Goal: Task Accomplishment & Management: Use online tool/utility

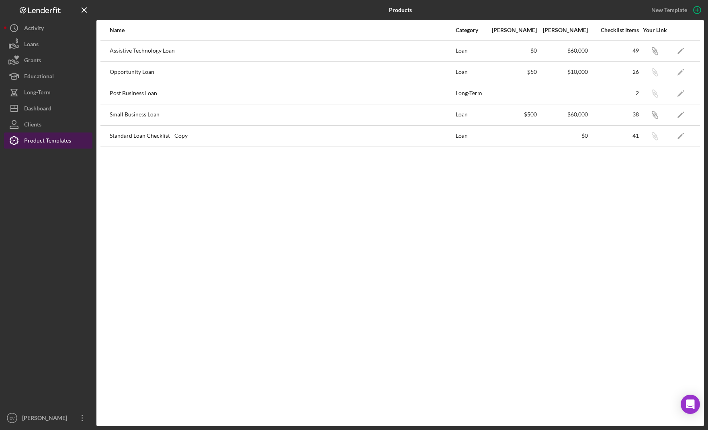
click at [32, 138] on div "Product Templates" at bounding box center [47, 142] width 47 height 18
click at [33, 127] on div "Clients" at bounding box center [32, 126] width 17 height 18
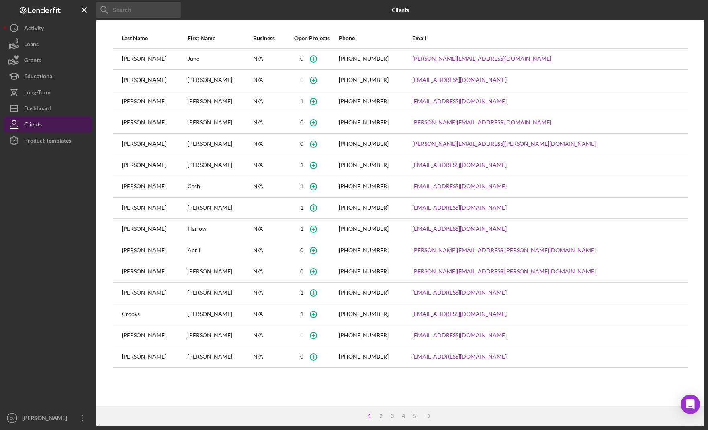
click at [53, 128] on button "Clients" at bounding box center [48, 125] width 88 height 16
click at [44, 110] on div "Dashboard" at bounding box center [37, 109] width 27 height 18
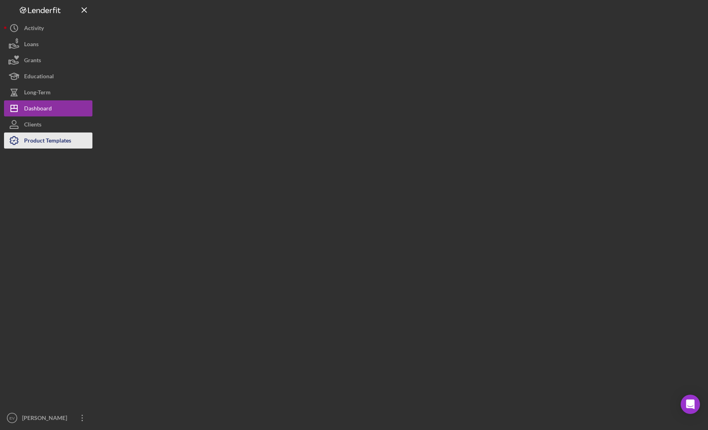
click at [60, 141] on div "Product Templates" at bounding box center [47, 142] width 47 height 18
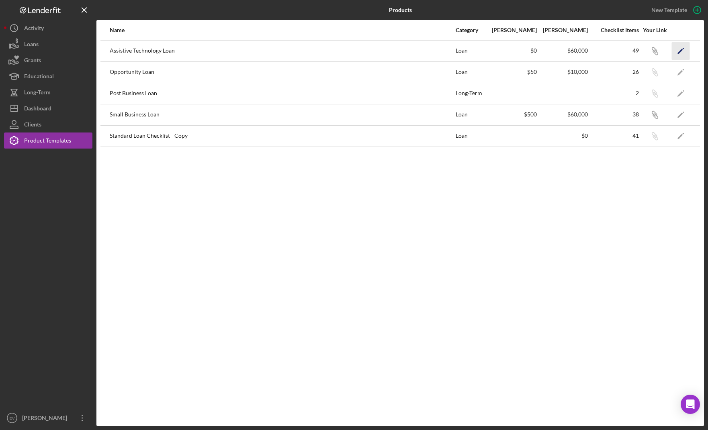
click at [683, 50] on icon "Icon/Edit" at bounding box center [681, 51] width 18 height 18
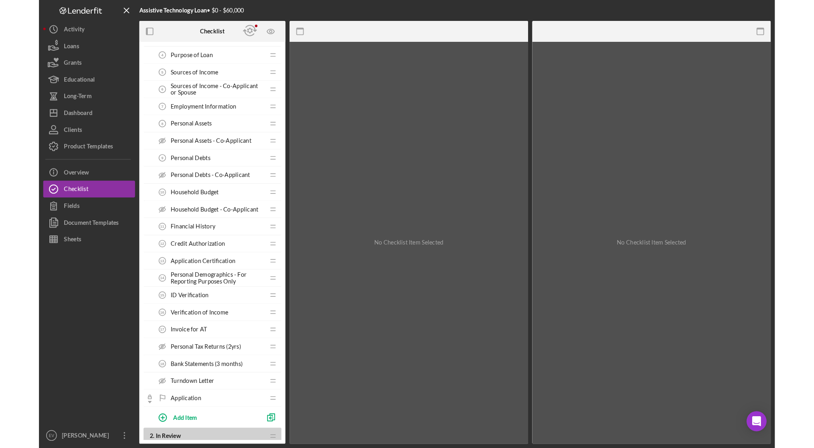
scroll to position [139, 0]
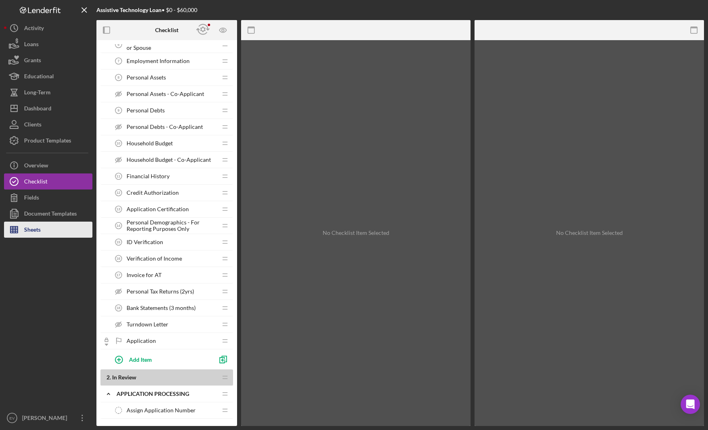
click at [53, 232] on button "Sheets" at bounding box center [48, 230] width 88 height 16
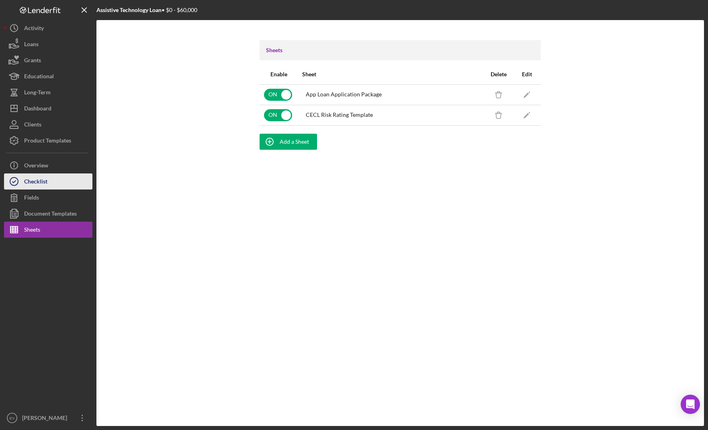
click at [55, 183] on button "Checklist" at bounding box center [48, 182] width 88 height 16
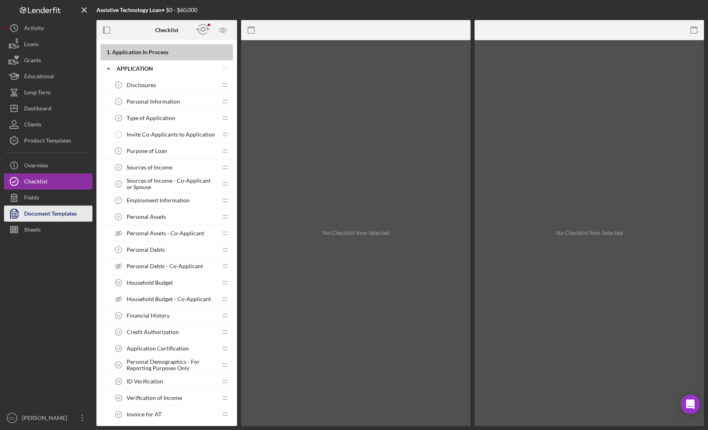
click at [54, 216] on div "Document Templates" at bounding box center [50, 215] width 53 height 18
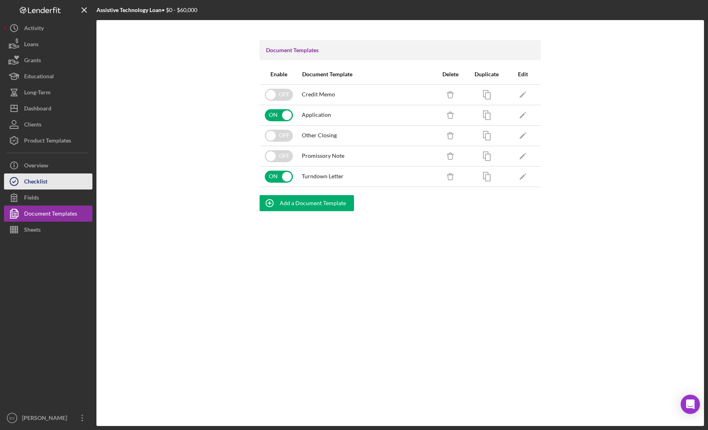
click at [55, 177] on button "Checklist" at bounding box center [48, 182] width 88 height 16
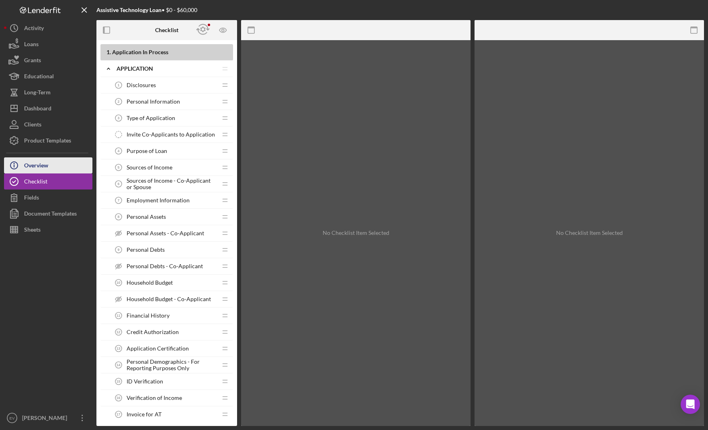
click at [55, 164] on button "Icon/Info Overview" at bounding box center [48, 165] width 88 height 16
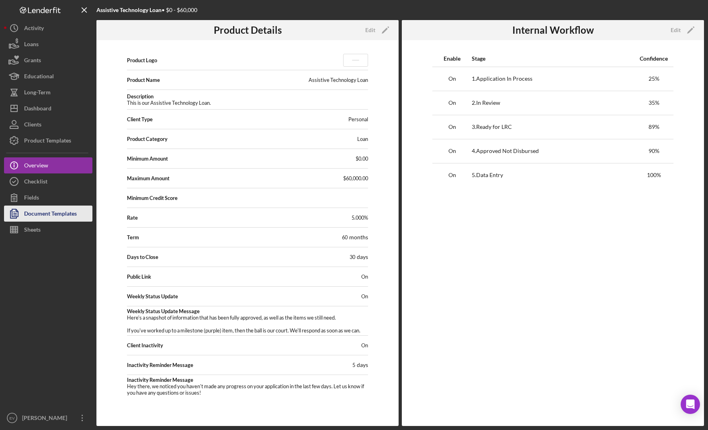
click at [58, 221] on div "Document Templates" at bounding box center [50, 215] width 53 height 18
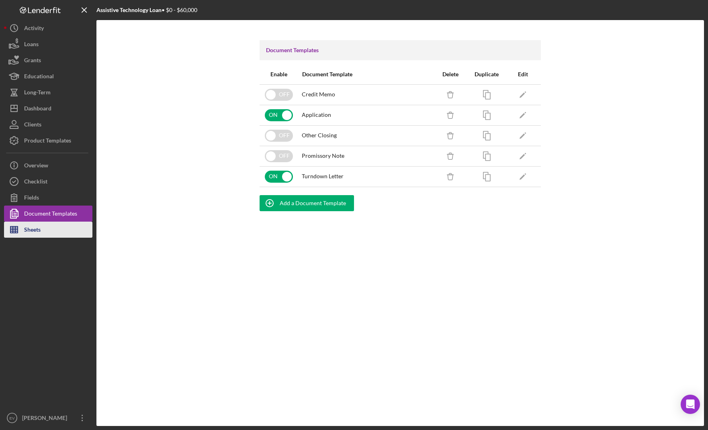
click at [61, 229] on button "Sheets" at bounding box center [48, 230] width 88 height 16
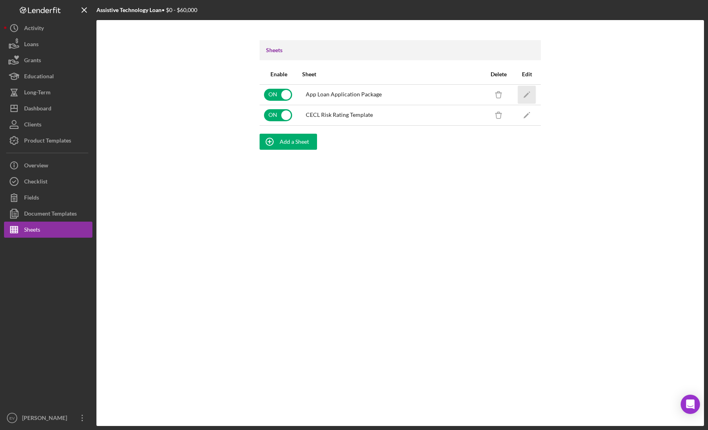
click at [527, 93] on icon "Icon/Edit" at bounding box center [527, 95] width 18 height 18
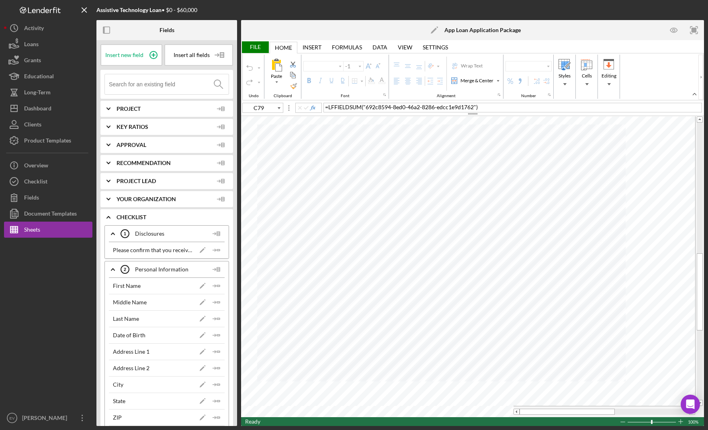
type input "Arial"
type input "10"
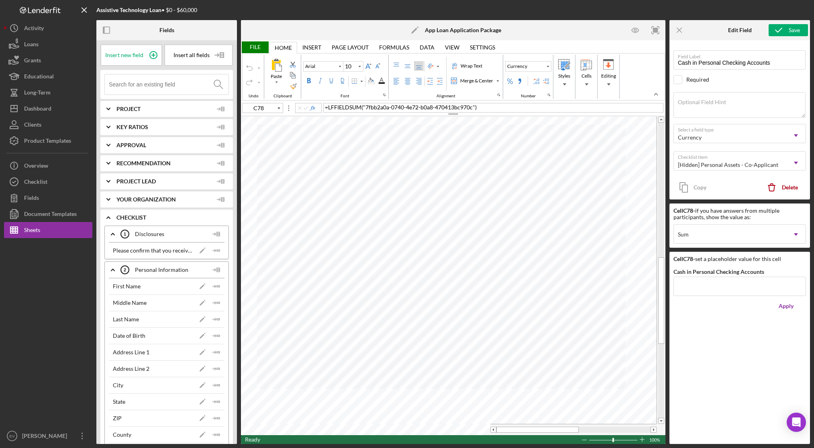
type input "C79"
type input "Cash in Personal Savings Accounts"
type input "C78"
type input "Cash in Personal Checking Accounts"
type input "C79"
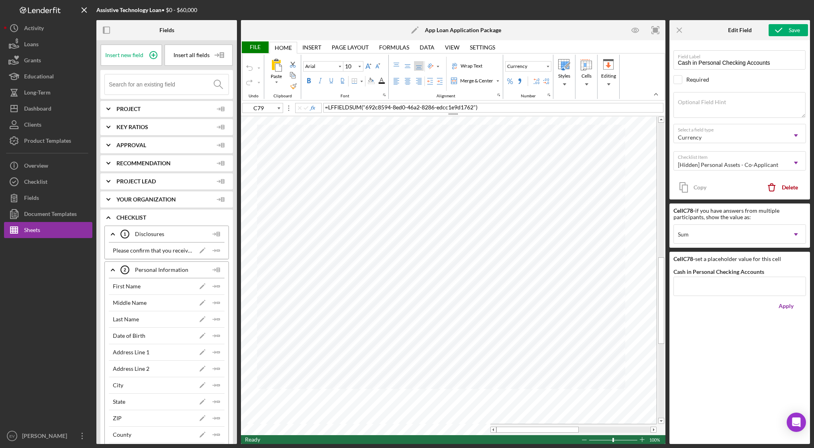
type input "Cash in Personal Savings Accounts"
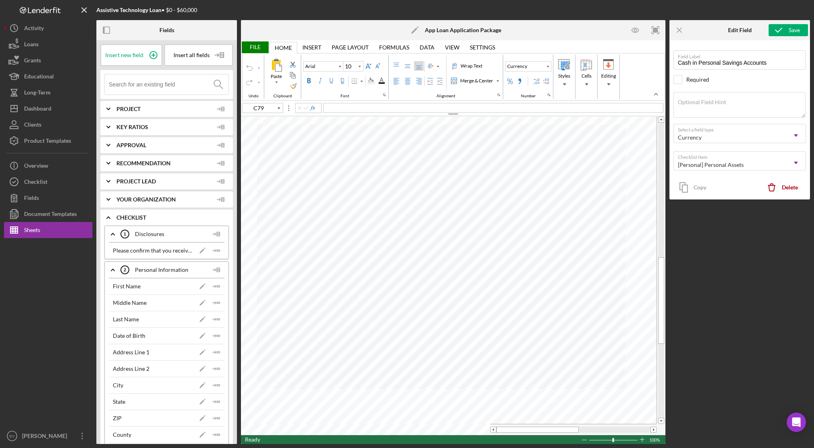
click at [166, 84] on input at bounding box center [169, 84] width 120 height 20
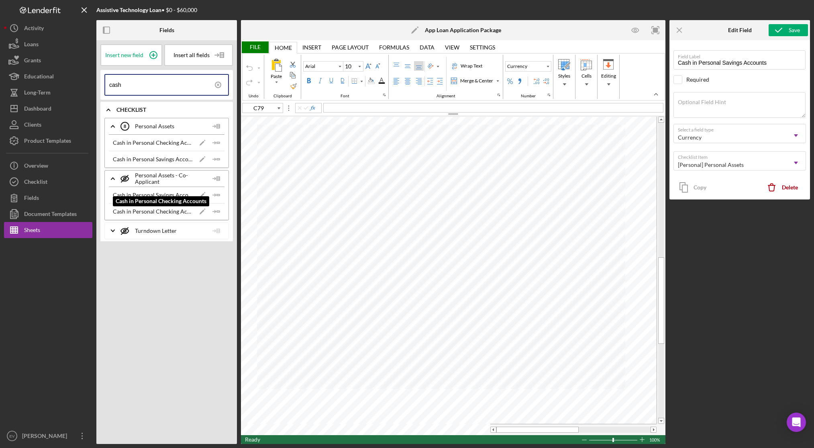
type input "cash"
click at [155, 194] on div "Cash in Personal Savings Accounts" at bounding box center [153, 195] width 80 height 6
click at [216, 193] on icon "Icon/Insert Field" at bounding box center [217, 195] width 16 height 16
type input "C80"
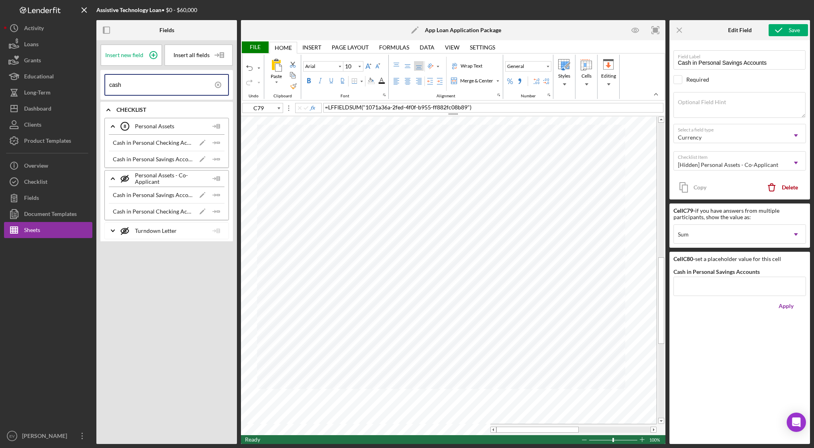
type input "C80"
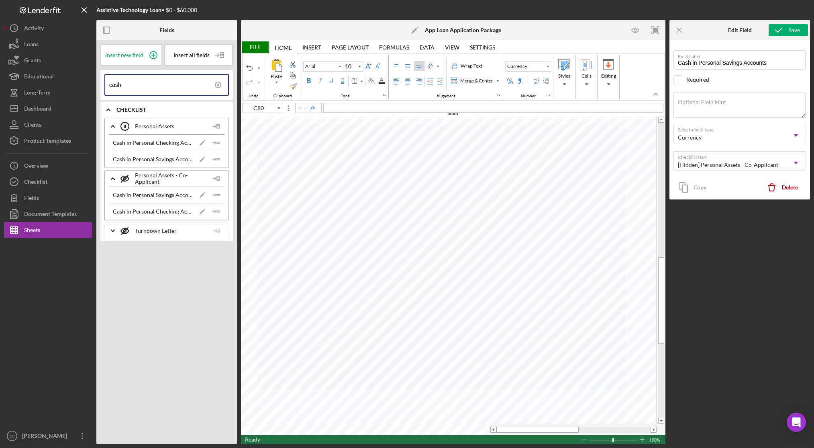
click at [153, 84] on input "cash" at bounding box center [168, 85] width 119 height 20
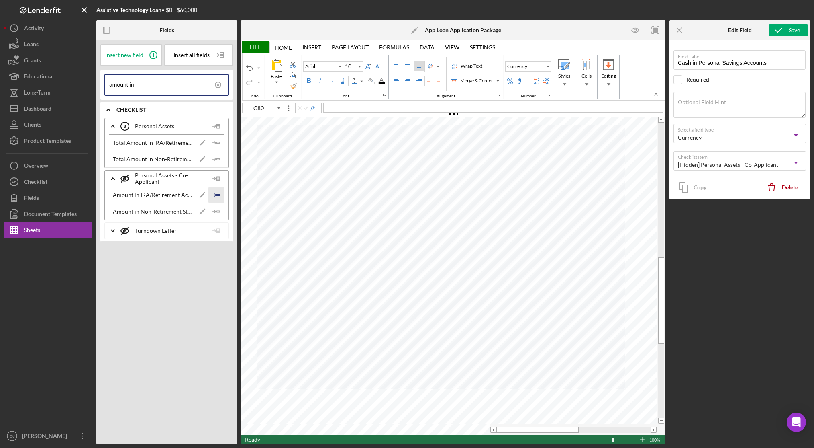
type input "amount in"
click at [220, 193] on icon "Icon/Insert Field" at bounding box center [217, 195] width 16 height 16
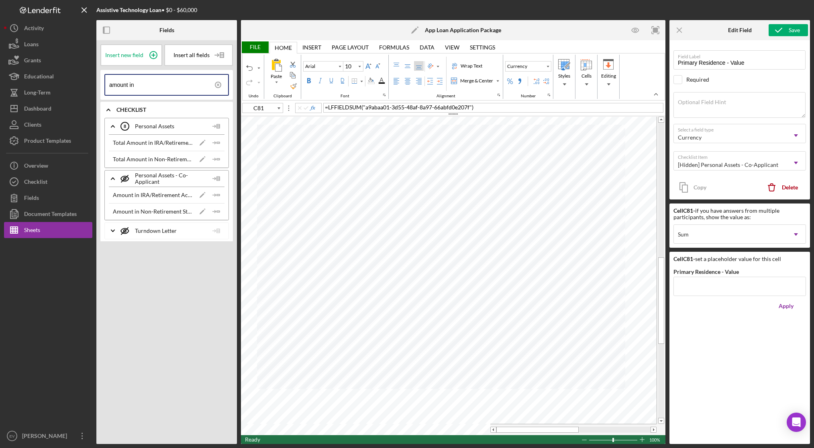
type input "C82"
type input "Other Real Estate Owned - Value"
click at [707, 32] on div "Save" at bounding box center [794, 30] width 11 height 12
type input "B91"
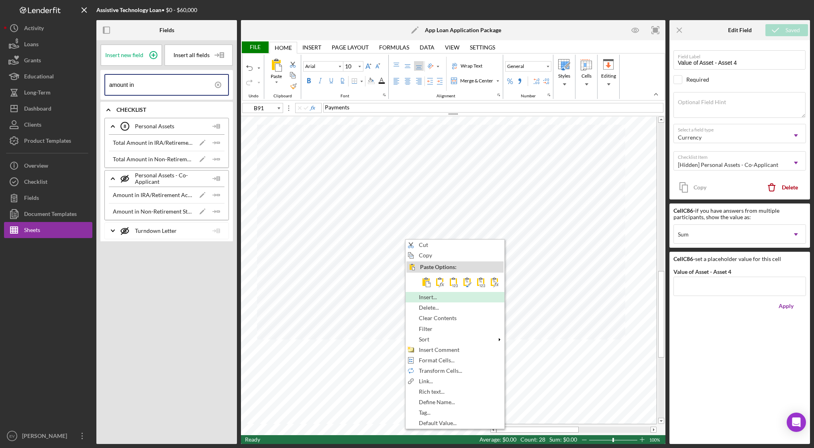
click at [431, 298] on span "Insert..." at bounding box center [432, 297] width 27 height 6
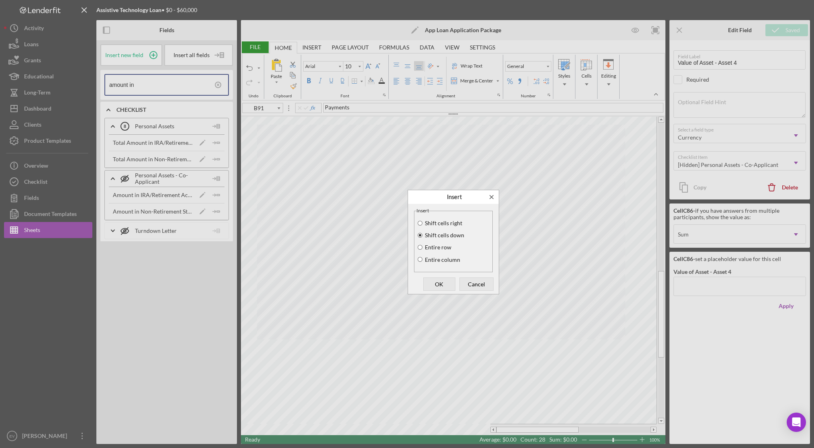
click at [443, 224] on label "Shift cells right" at bounding box center [443, 223] width 39 height 6
click at [423, 224] on input "Shift cells right" at bounding box center [420, 223] width 6 height 6
radio input "true"
click at [437, 280] on span "OK" at bounding box center [439, 283] width 27 height 11
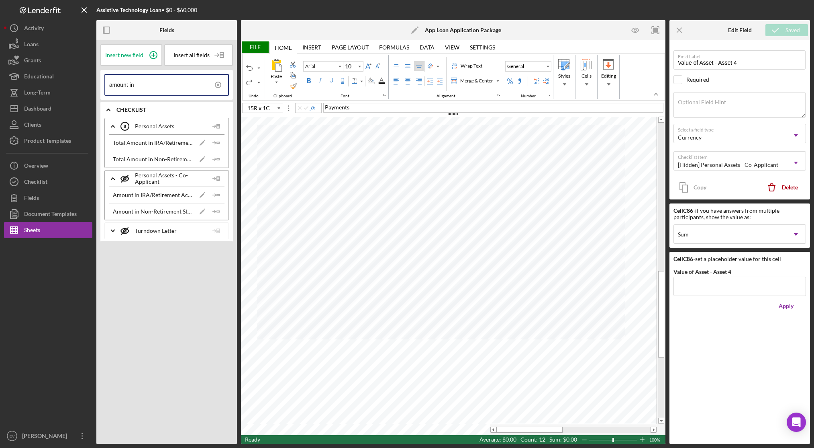
type input "B91"
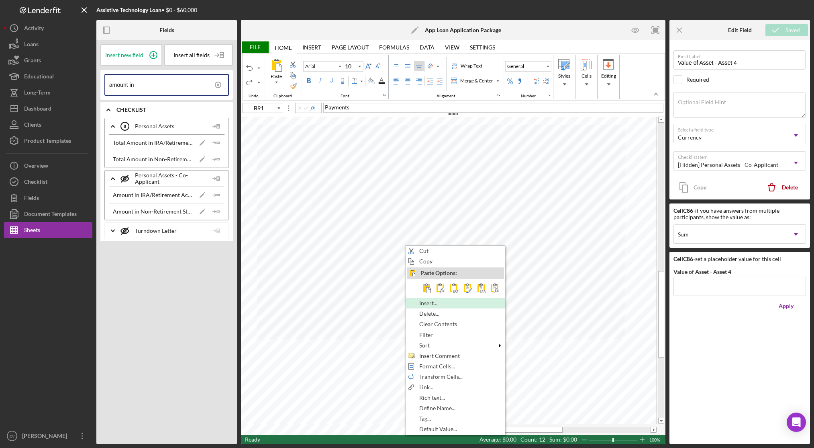
click at [445, 305] on span "Insert..." at bounding box center [432, 303] width 27 height 6
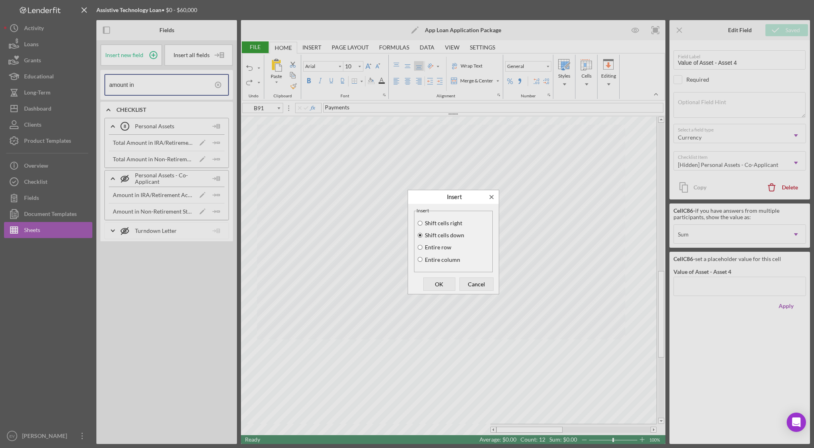
click at [442, 222] on label "Shift cells right" at bounding box center [443, 223] width 39 height 6
click at [423, 222] on input "Shift cells right" at bounding box center [420, 223] width 6 height 6
radio input "true"
click at [434, 286] on span "OK" at bounding box center [439, 283] width 27 height 11
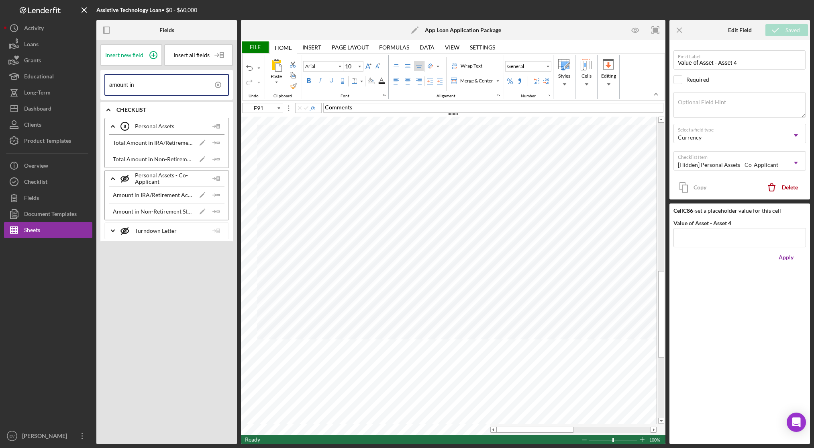
type input "F95"
click at [259, 45] on div "File" at bounding box center [255, 47] width 28 height 12
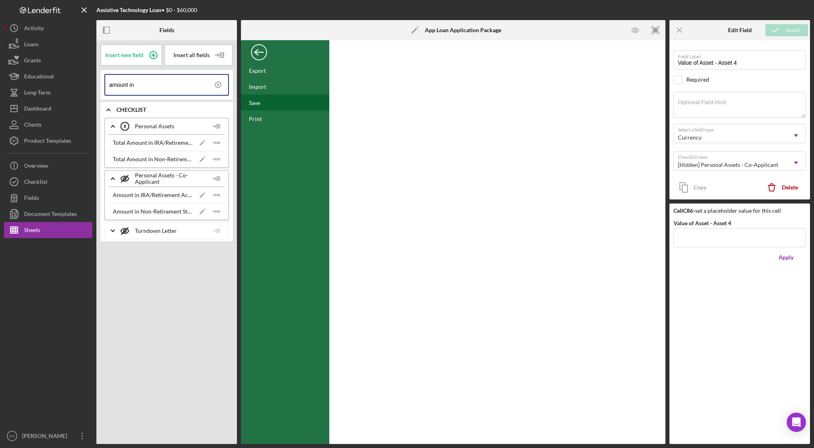
click at [268, 101] on div "Save" at bounding box center [285, 102] width 88 height 16
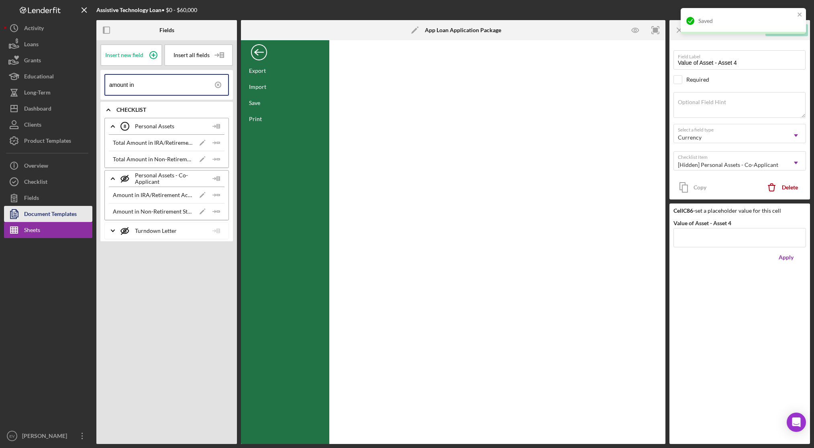
click at [63, 215] on div "Document Templates" at bounding box center [50, 215] width 53 height 18
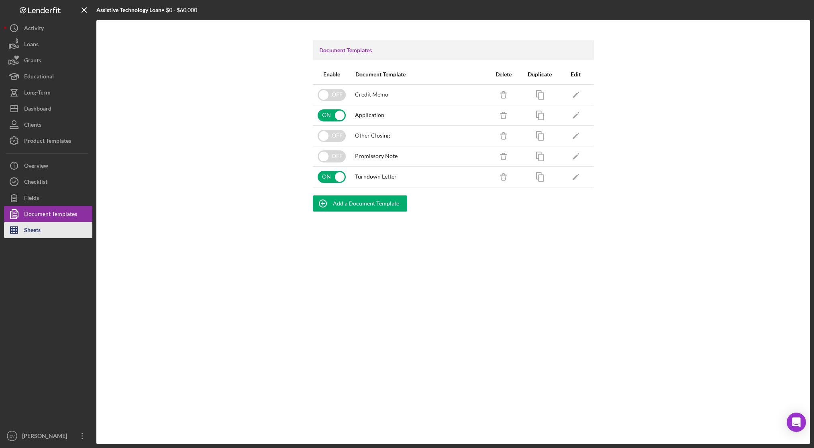
click at [55, 233] on button "Sheets" at bounding box center [48, 230] width 88 height 16
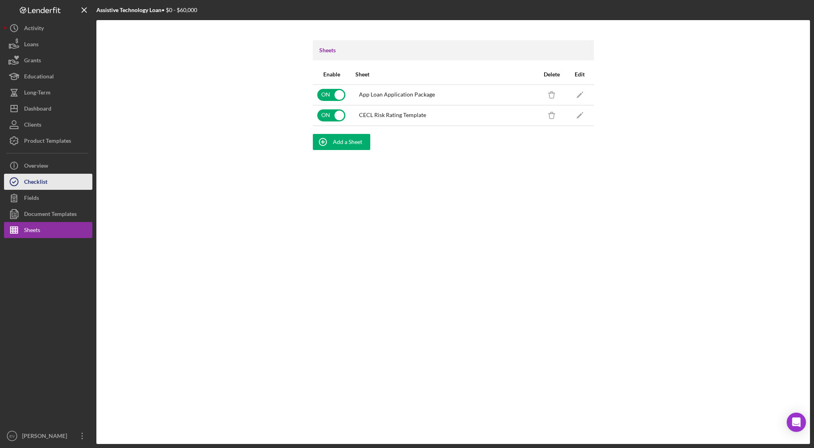
click at [45, 187] on div "Checklist" at bounding box center [35, 183] width 23 height 18
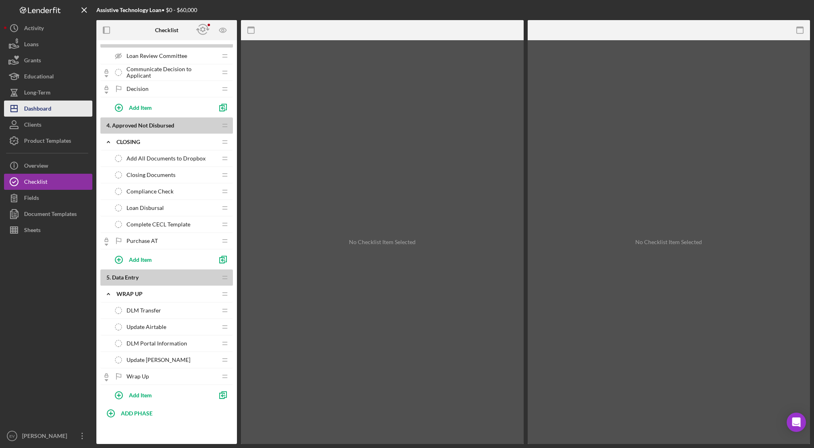
scroll to position [677, 0]
click at [165, 223] on span "Complete CECL Template" at bounding box center [159, 223] width 64 height 6
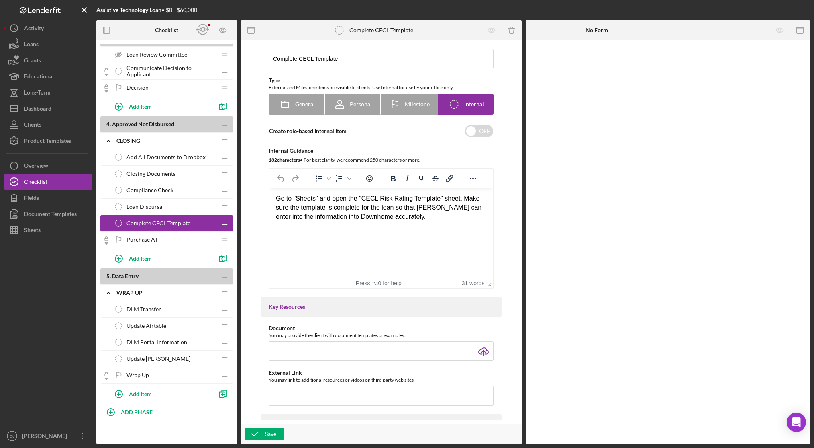
scroll to position [8, 0]
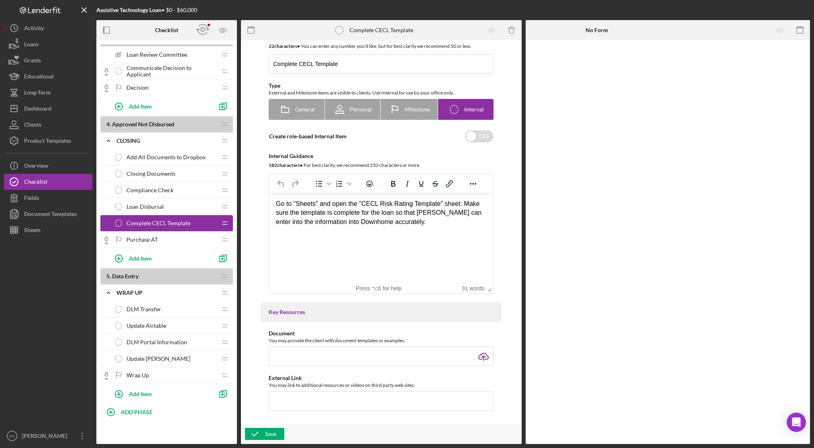
click at [168, 238] on div "Purchase AT Purchase AT" at bounding box center [163, 239] width 106 height 16
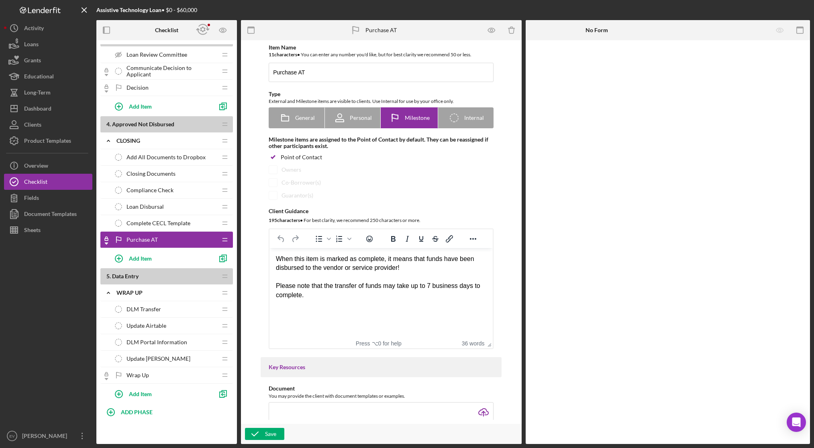
click at [169, 206] on div "Loan Disbursal Loan Disbursal" at bounding box center [163, 206] width 106 height 16
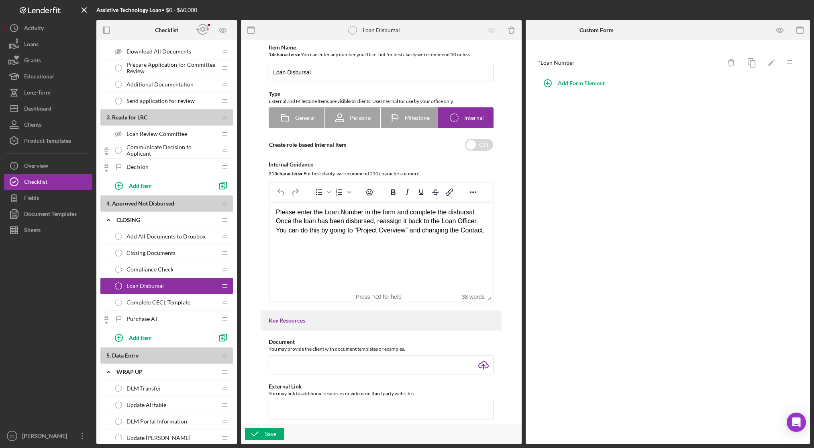
scroll to position [677, 0]
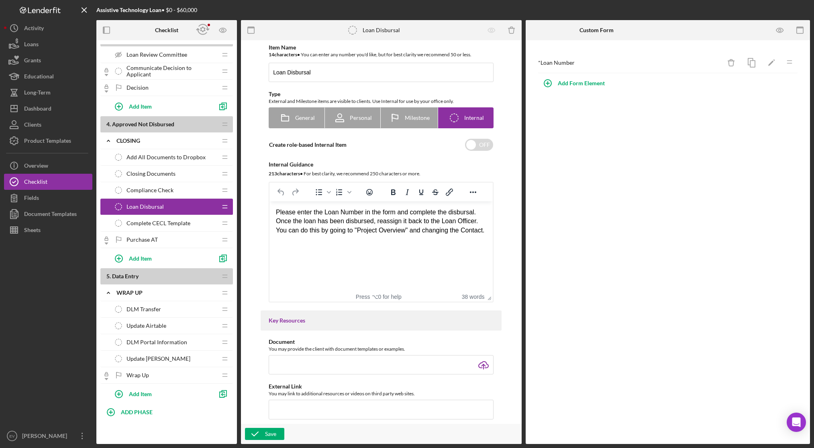
click at [186, 189] on div "Compliance Check Compliance Check" at bounding box center [163, 190] width 106 height 16
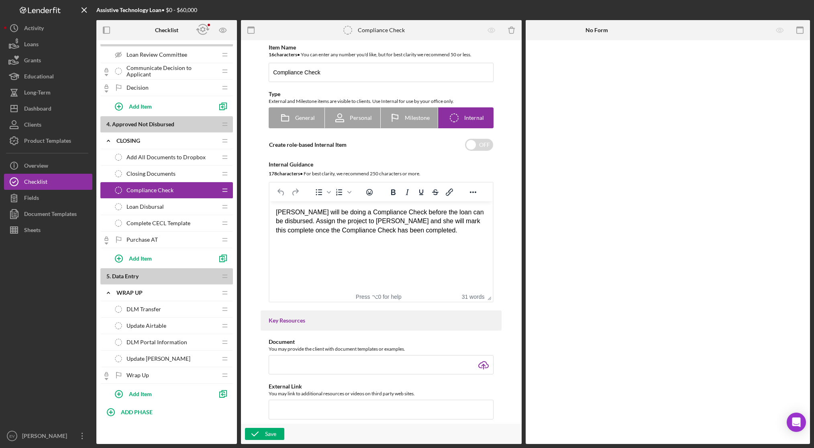
click at [193, 206] on div "Loan Disbursal Loan Disbursal" at bounding box center [163, 206] width 106 height 16
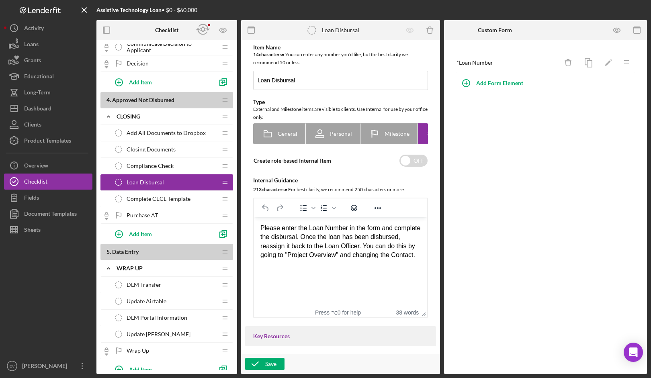
scroll to position [746, 0]
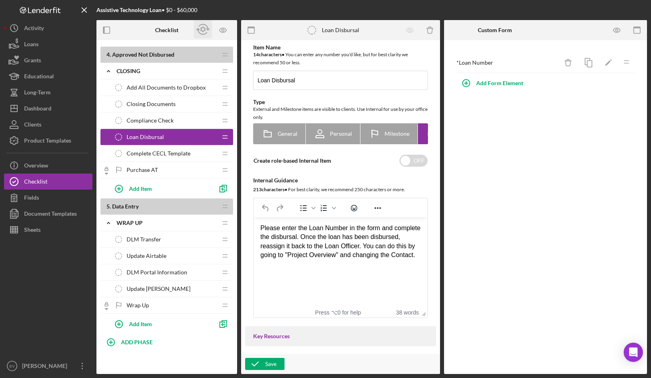
click at [201, 27] on icon "button" at bounding box center [203, 29] width 18 height 18
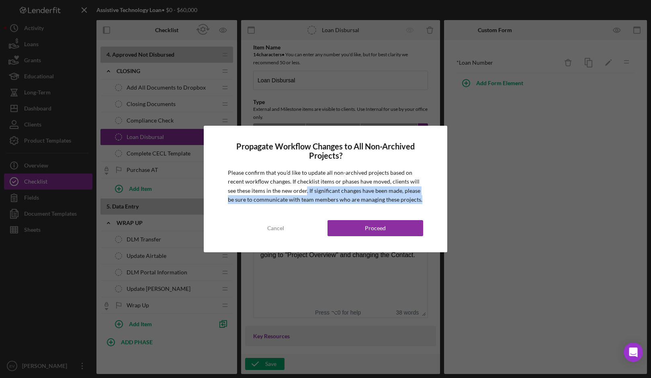
drag, startPoint x: 306, startPoint y: 192, endPoint x: 430, endPoint y: 204, distance: 124.4
click at [430, 204] on div "Propagate Workflow Changes to All Non-Archived Projects? Please confirm that yo…" at bounding box center [325, 189] width 243 height 127
click at [428, 202] on div "Propagate Workflow Changes to All Non-Archived Projects? Please confirm that yo…" at bounding box center [325, 189] width 243 height 127
drag, startPoint x: 428, startPoint y: 202, endPoint x: 315, endPoint y: 190, distance: 113.5
click at [316, 191] on div "Propagate Workflow Changes to All Non-Archived Projects? Please confirm that yo…" at bounding box center [325, 189] width 243 height 127
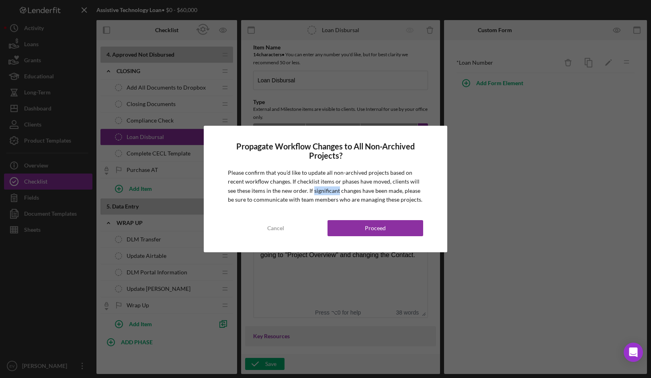
click at [313, 190] on p "Please confirm that you’d like to update all non-archived projects based on rec…" at bounding box center [325, 186] width 195 height 36
click at [382, 229] on div "Proceed" at bounding box center [375, 228] width 21 height 16
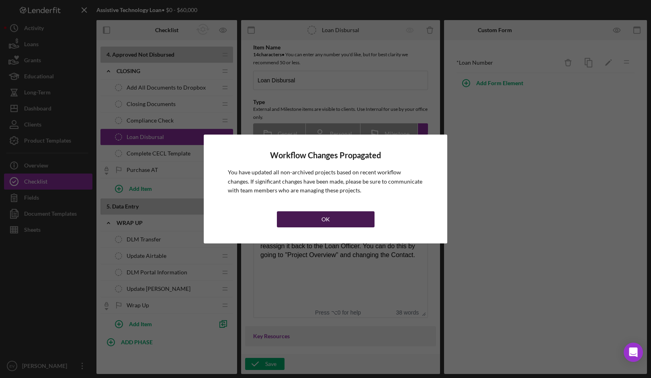
click at [302, 220] on button "OK" at bounding box center [326, 219] width 98 height 16
